Goal: Task Accomplishment & Management: Complete application form

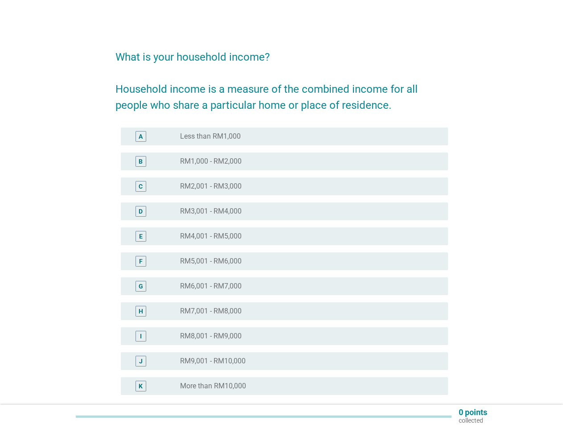
click at [282, 231] on div "E radio_button_unchecked RM4,001 - RM5,000" at bounding box center [284, 236] width 327 height 18
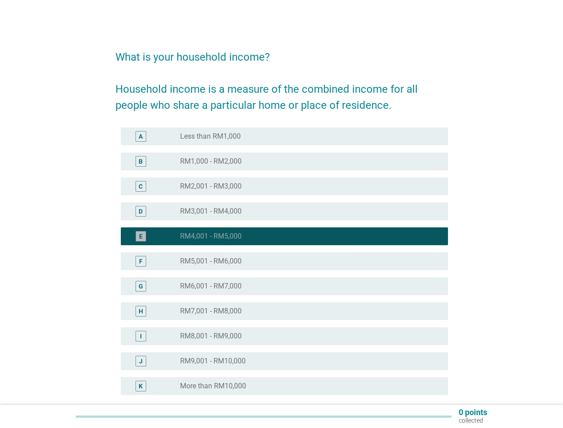
click at [282, 267] on div "F radio_button_unchecked RM5,001 - RM6,000" at bounding box center [284, 261] width 327 height 18
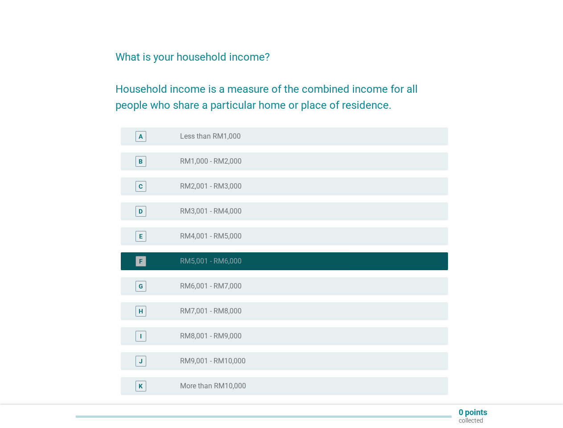
click at [282, 261] on div "radio_button_checked RM5,001 - RM6,000" at bounding box center [307, 261] width 254 height 9
click at [285, 136] on div "radio_button_unchecked Less than RM1,000" at bounding box center [307, 136] width 254 height 9
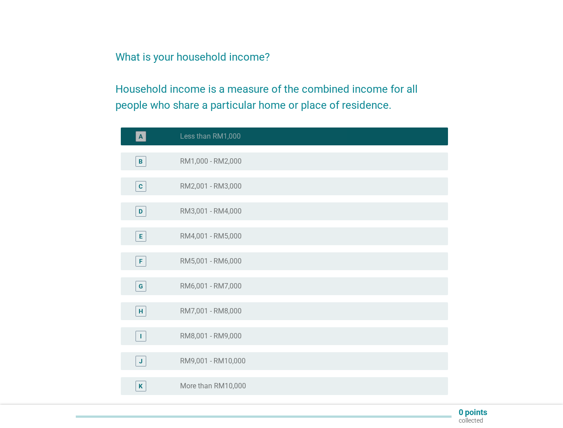
click at [211, 136] on label "Less than RM1,000" at bounding box center [210, 136] width 61 height 9
click at [285, 161] on div "radio_button_unchecked RM1,000 - RM2,000" at bounding box center [307, 161] width 254 height 9
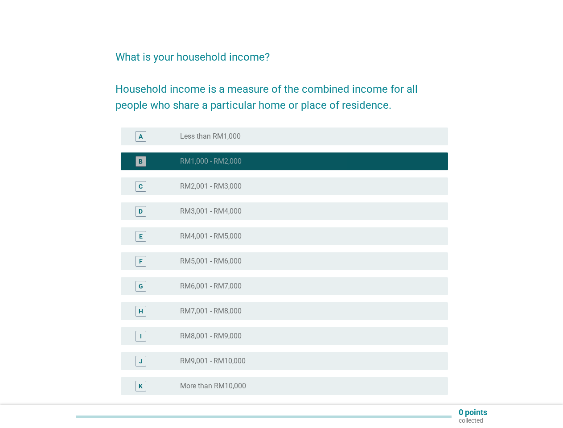
click at [211, 161] on label "RM1,000 - RM2,000" at bounding box center [211, 161] width 62 height 9
click at [285, 186] on div "radio_button_unchecked RM2,001 - RM3,000" at bounding box center [307, 186] width 254 height 9
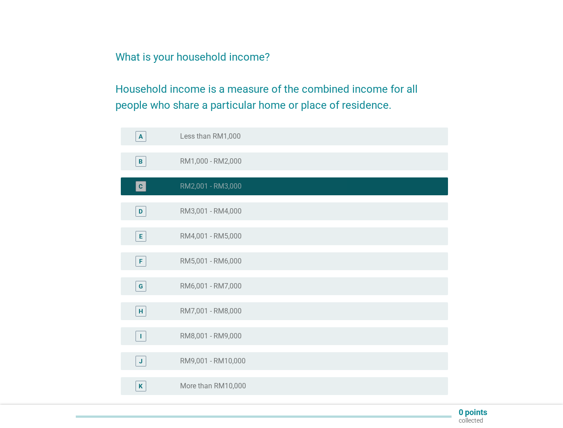
click at [211, 186] on label "RM2,001 - RM3,000" at bounding box center [211, 186] width 62 height 9
click at [285, 211] on div "radio_button_unchecked RM3,001 - RM4,000" at bounding box center [307, 211] width 254 height 9
